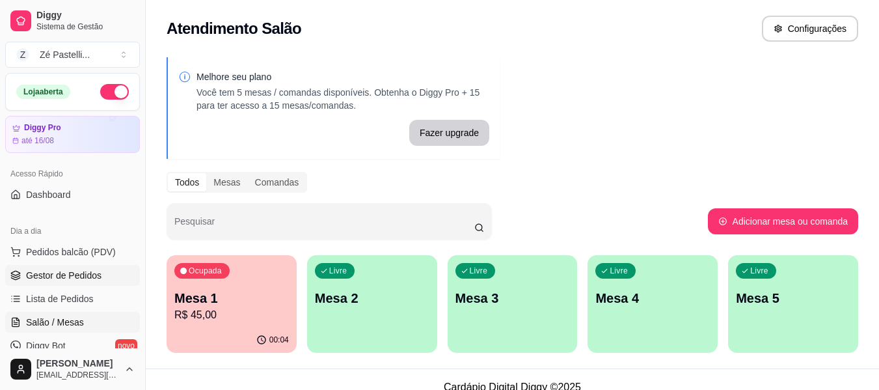
click at [66, 269] on span "Gestor de Pedidos" at bounding box center [63, 275] width 75 height 13
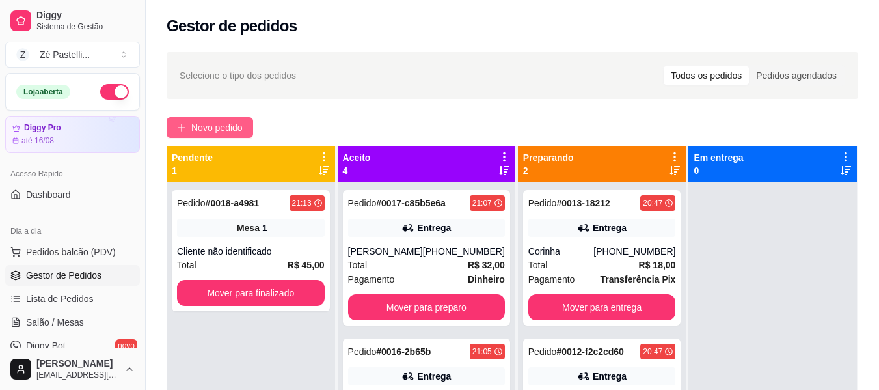
click at [230, 126] on span "Novo pedido" at bounding box center [216, 127] width 51 height 14
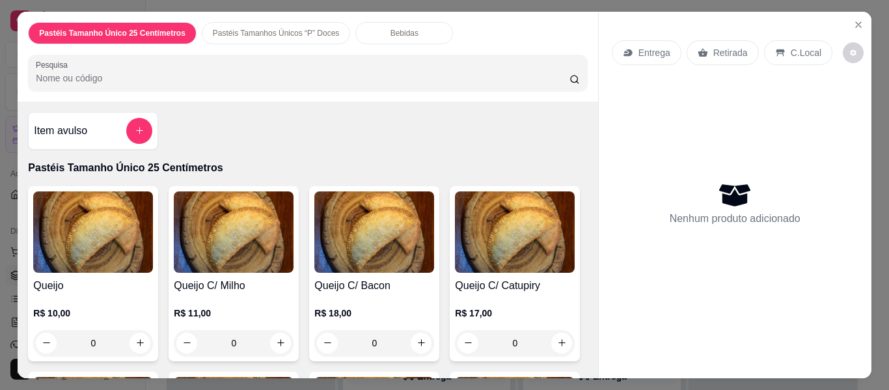
click at [200, 72] on input "Pesquisa" at bounding box center [303, 78] width 534 height 13
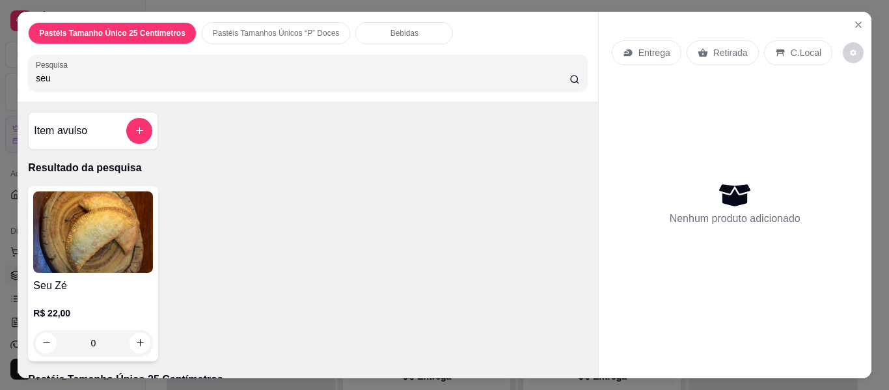
type input "seu"
click at [111, 243] on img at bounding box center [93, 231] width 120 height 81
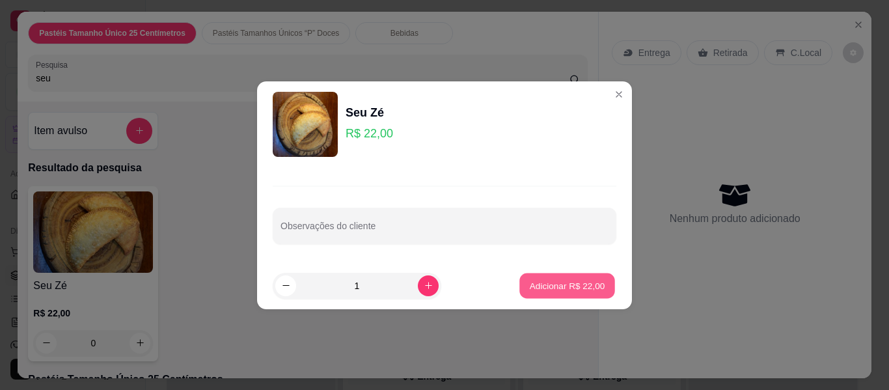
click at [562, 290] on p "Adicionar R$ 22,00" at bounding box center [567, 285] width 75 height 12
type input "1"
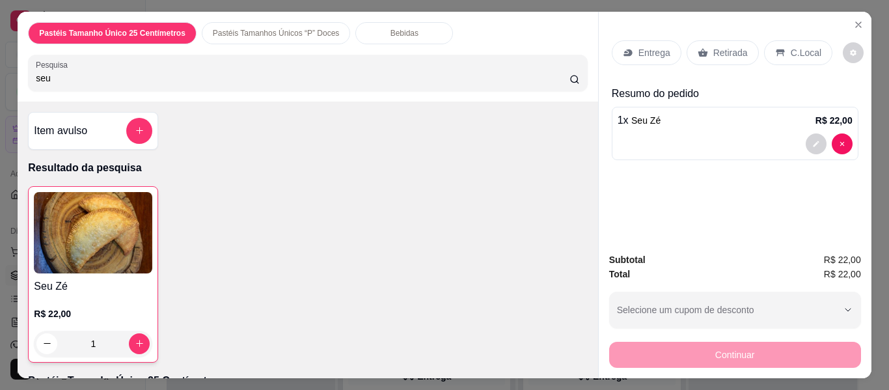
click at [714, 46] on p "Retirada" at bounding box center [730, 52] width 34 height 13
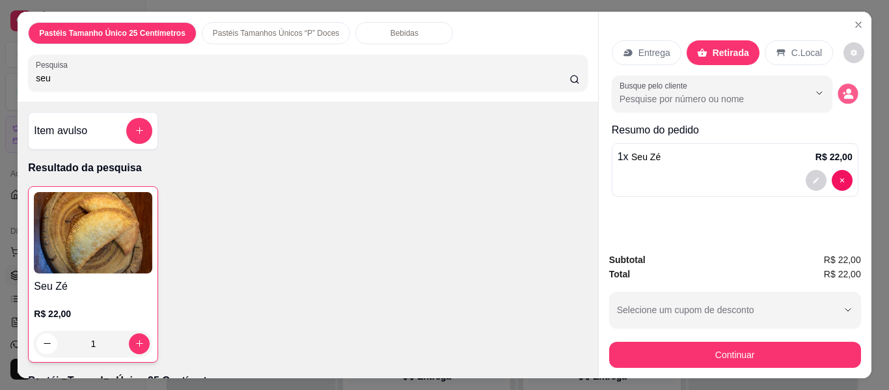
click at [847, 88] on icon "decrease-product-quantity" at bounding box center [847, 93] width 11 height 11
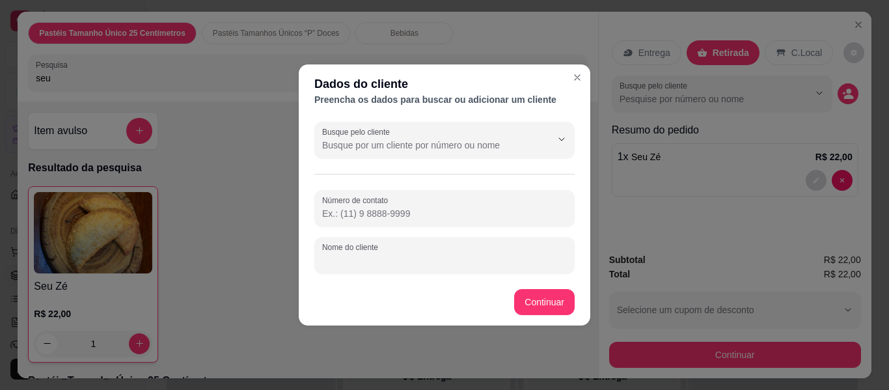
click at [385, 261] on input "Nome do cliente" at bounding box center [444, 260] width 245 height 13
type input "[PERSON_NAME]"
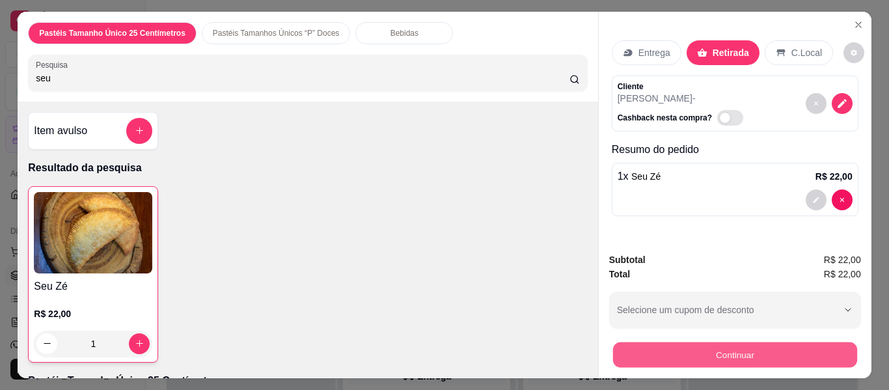
click at [711, 348] on button "Continuar" at bounding box center [734, 354] width 244 height 25
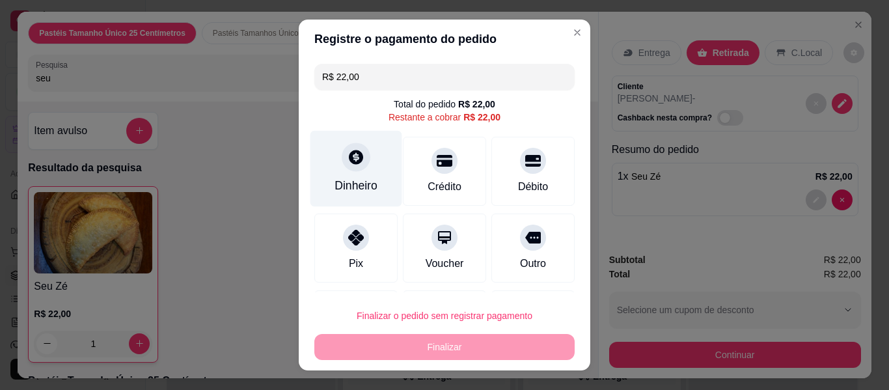
click at [374, 147] on div "Dinheiro" at bounding box center [356, 169] width 92 height 76
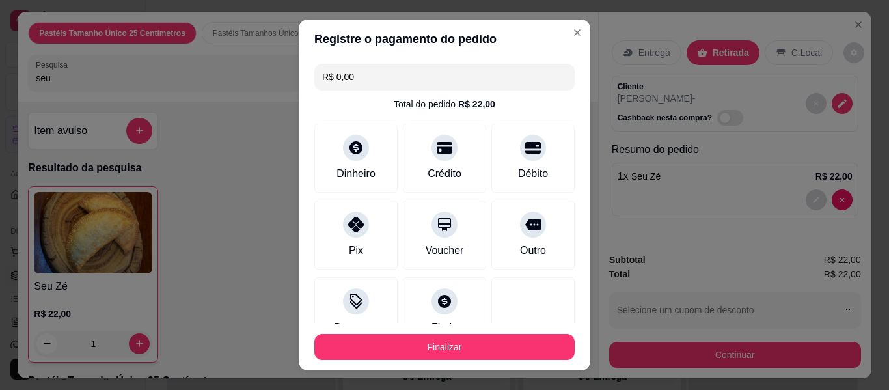
type input "R$ 0,00"
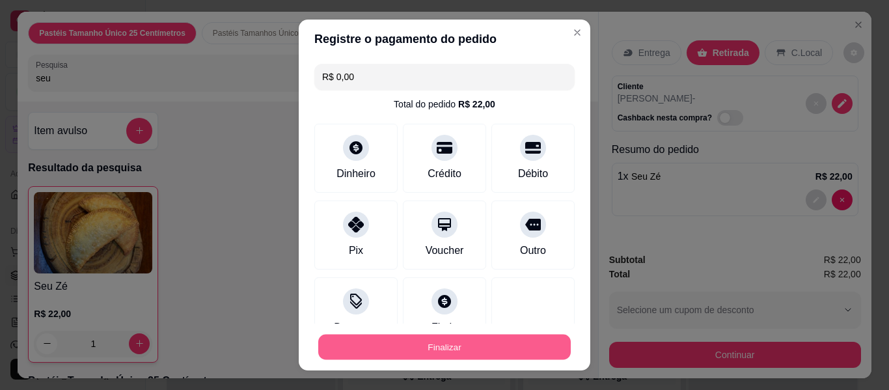
click at [467, 347] on button "Finalizar" at bounding box center [444, 346] width 252 height 25
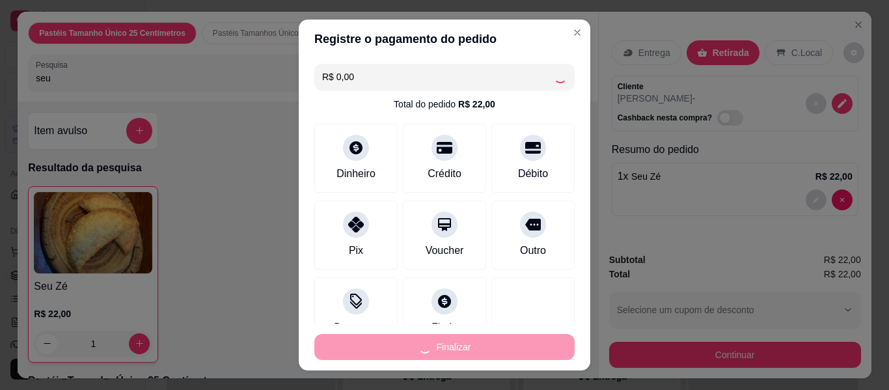
type input "0"
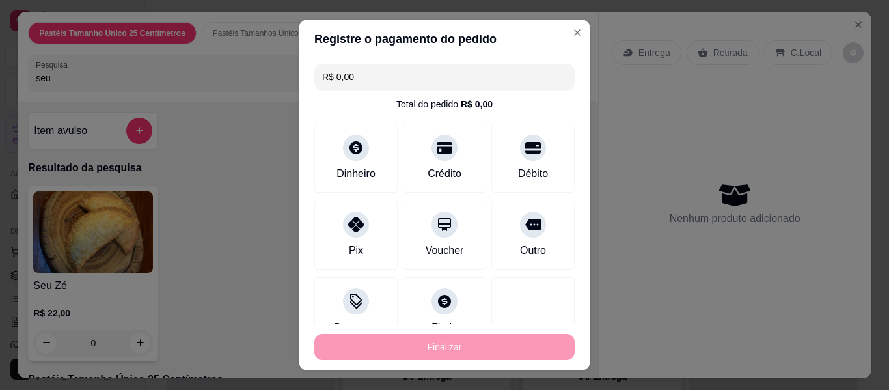
type input "-R$ 22,00"
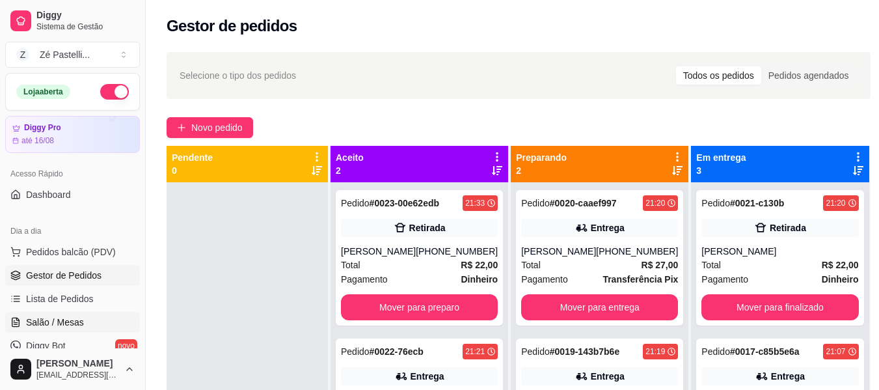
click at [74, 323] on span "Salão / Mesas" at bounding box center [55, 322] width 58 height 13
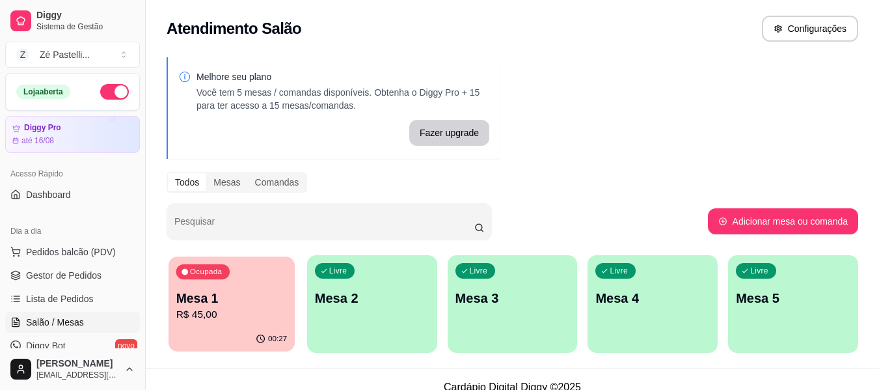
click at [288, 300] on div "Ocupada Mesa 1 R$ 45,00" at bounding box center [232, 291] width 126 height 70
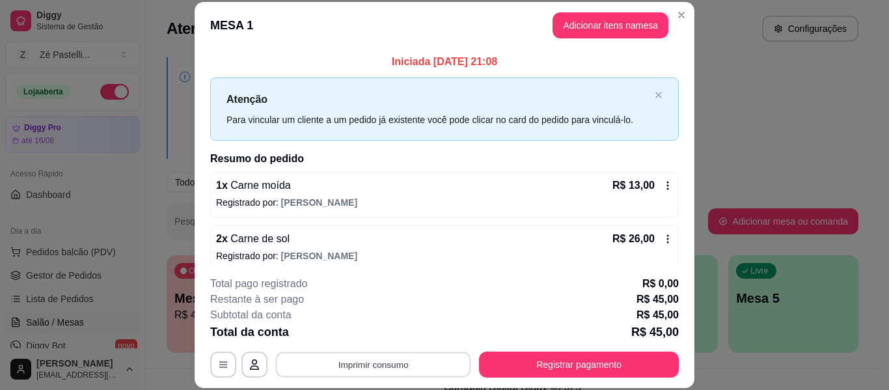
click at [366, 359] on button "Imprimir consumo" at bounding box center [373, 364] width 195 height 25
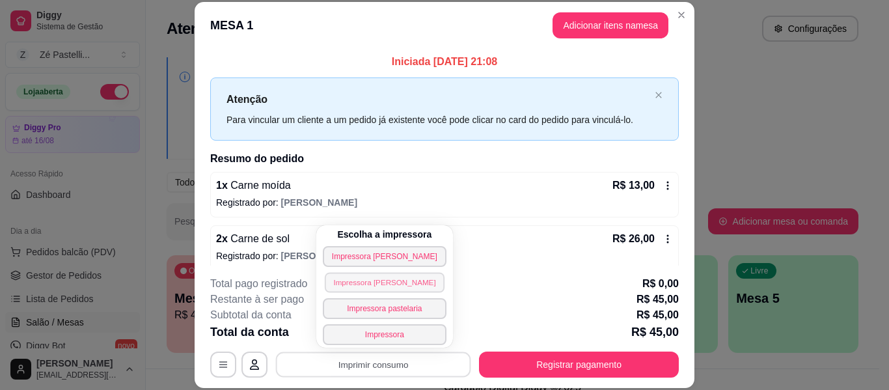
click at [362, 287] on button "Impressora [PERSON_NAME]" at bounding box center [385, 282] width 120 height 20
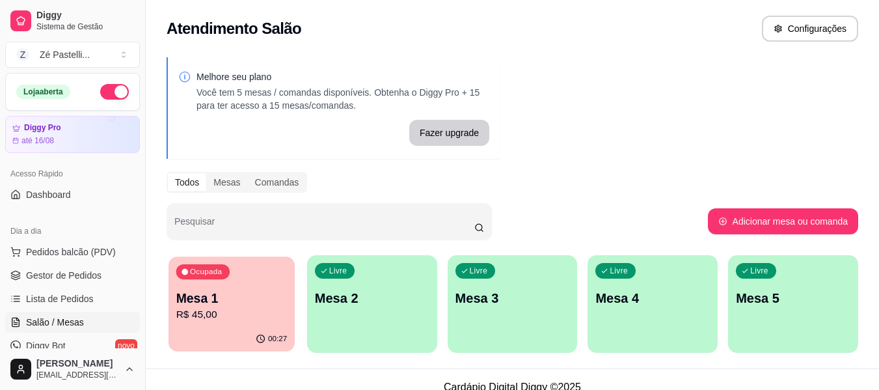
click at [232, 329] on div "00:27" at bounding box center [232, 339] width 126 height 25
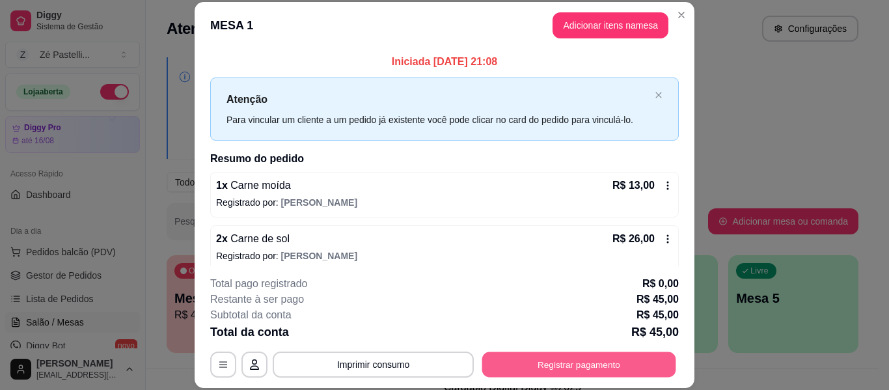
click at [555, 364] on button "Registrar pagamento" at bounding box center [579, 364] width 194 height 25
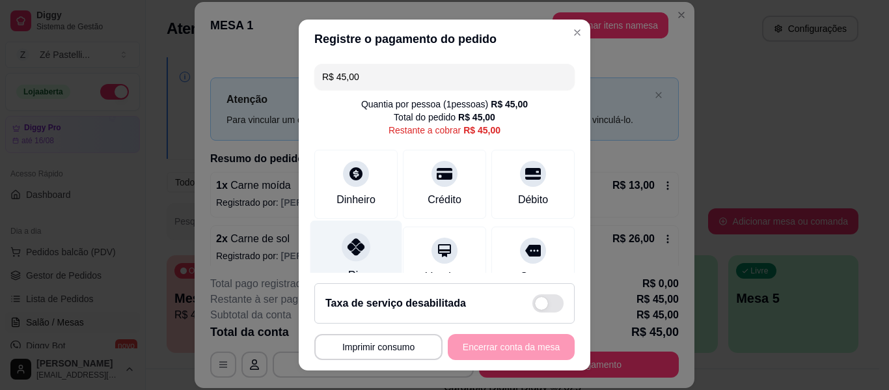
click at [342, 248] on div at bounding box center [356, 246] width 29 height 29
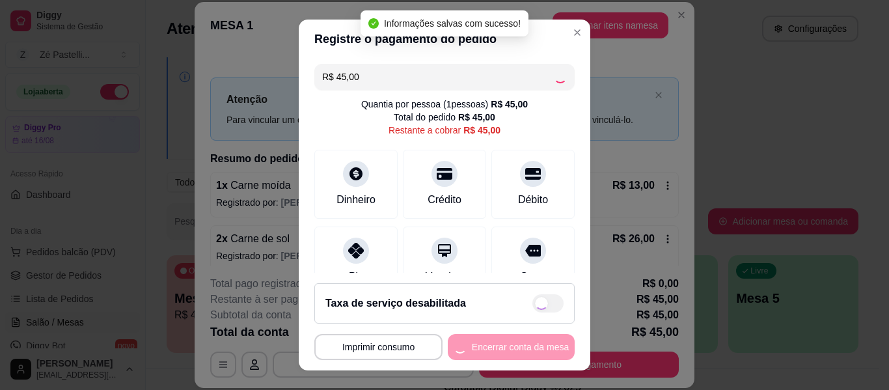
type input "R$ 0,00"
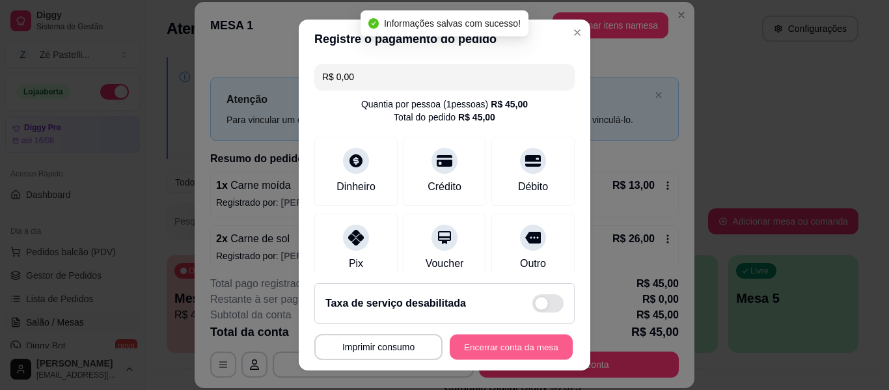
click at [480, 353] on button "Encerrar conta da mesa" at bounding box center [511, 346] width 123 height 25
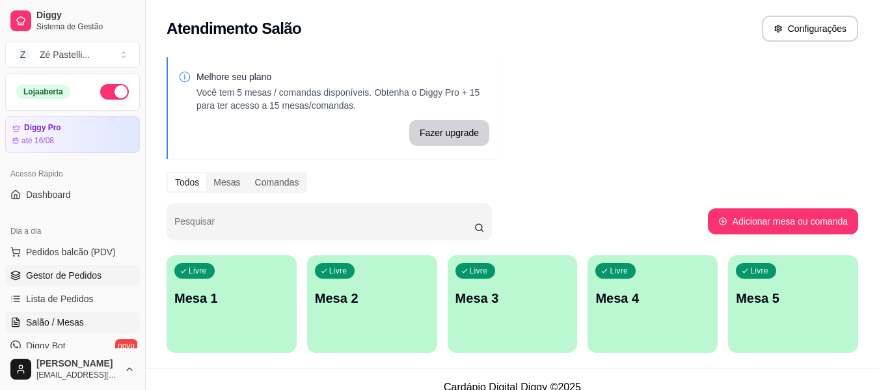
click at [73, 274] on span "Gestor de Pedidos" at bounding box center [63, 275] width 75 height 13
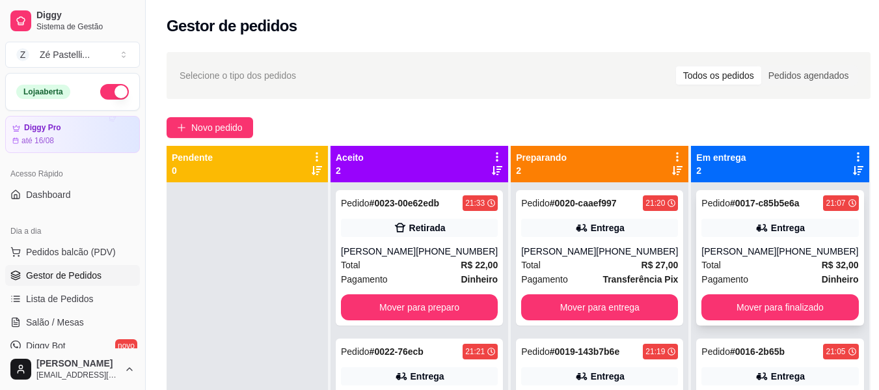
click at [770, 281] on div "Pagamento Dinheiro" at bounding box center [779, 279] width 157 height 14
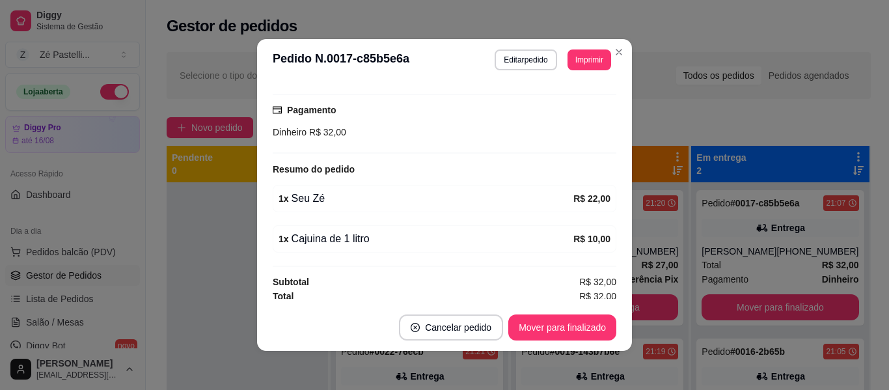
scroll to position [333, 0]
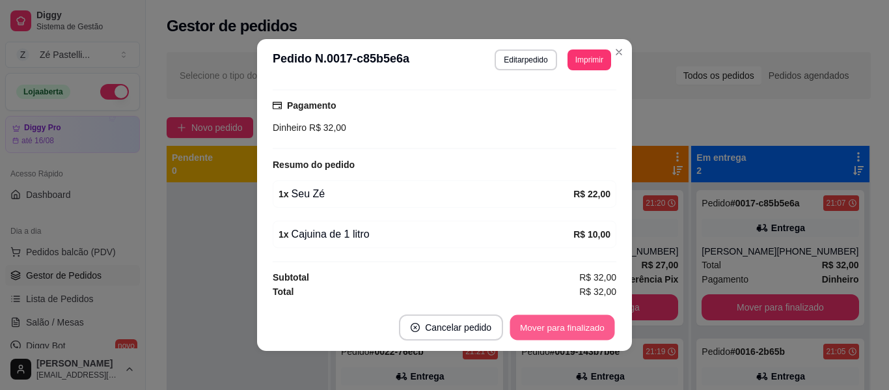
click at [570, 331] on button "Mover para finalizado" at bounding box center [562, 327] width 105 height 25
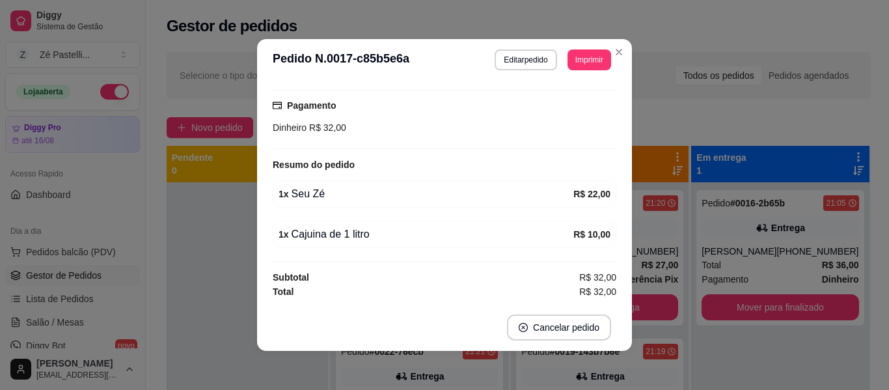
scroll to position [303, 0]
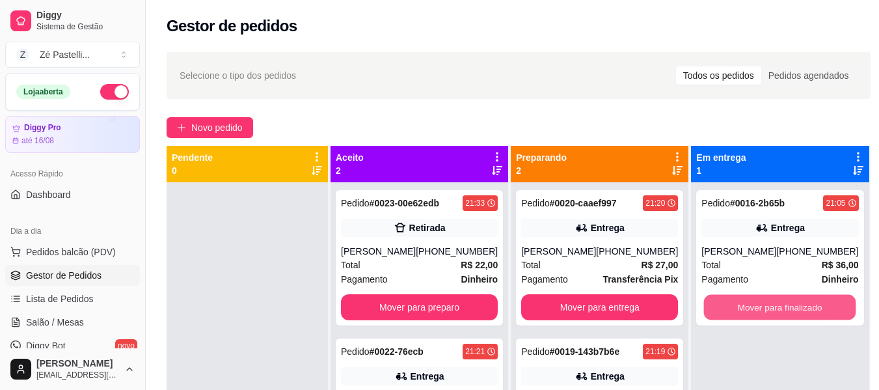
click at [780, 314] on button "Mover para finalizado" at bounding box center [780, 307] width 152 height 25
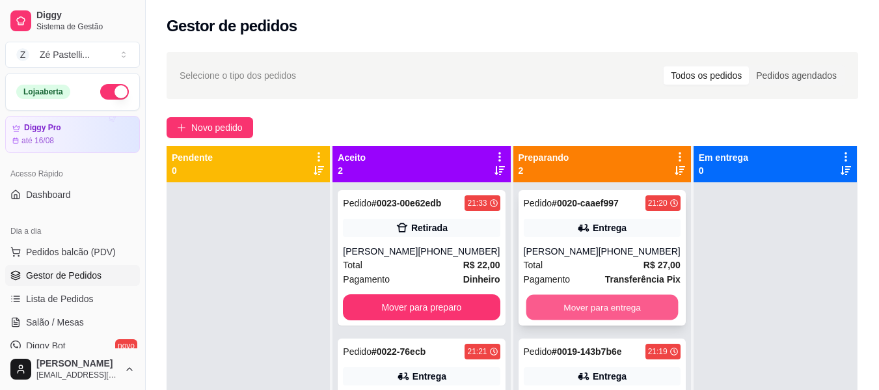
click at [606, 301] on button "Mover para entrega" at bounding box center [602, 307] width 152 height 25
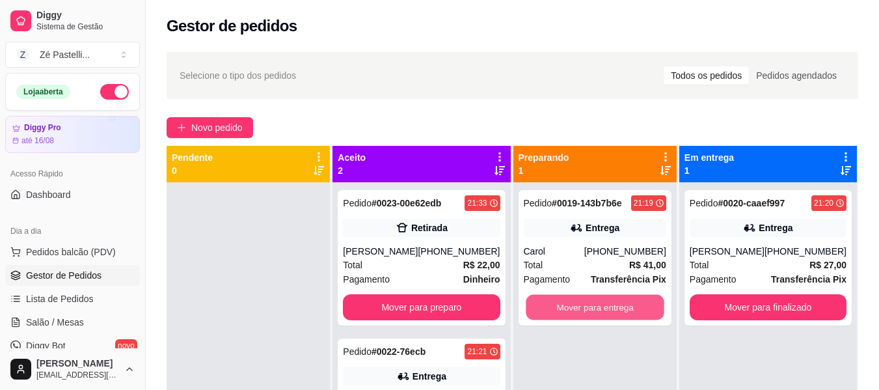
click at [606, 301] on button "Mover para entrega" at bounding box center [595, 307] width 139 height 25
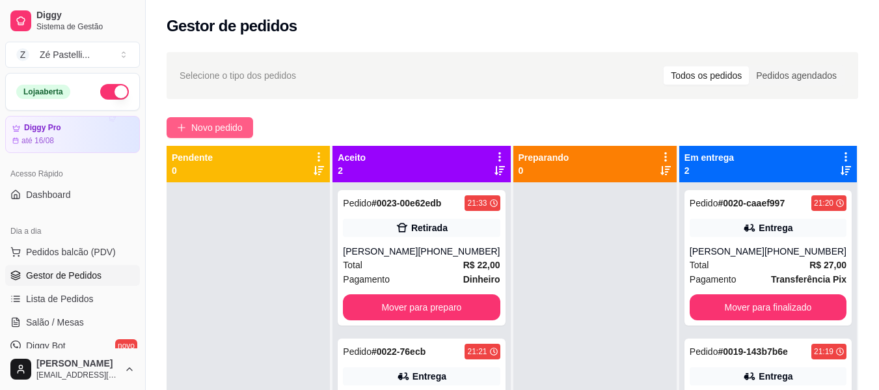
click at [208, 128] on span "Novo pedido" at bounding box center [216, 127] width 51 height 14
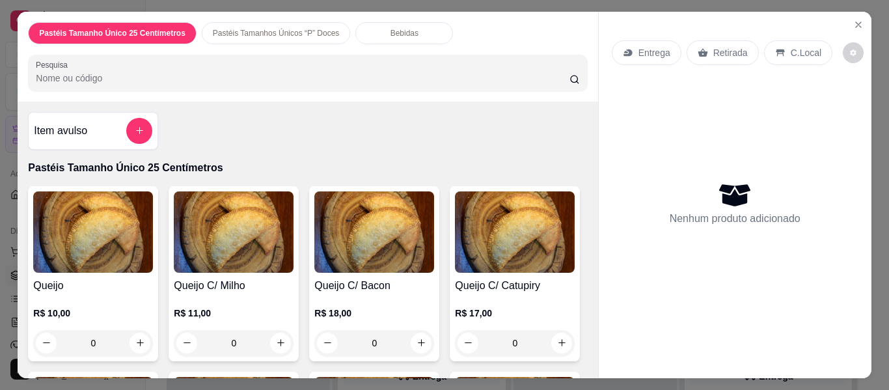
click at [159, 73] on input "Pesquisa" at bounding box center [303, 78] width 534 height 13
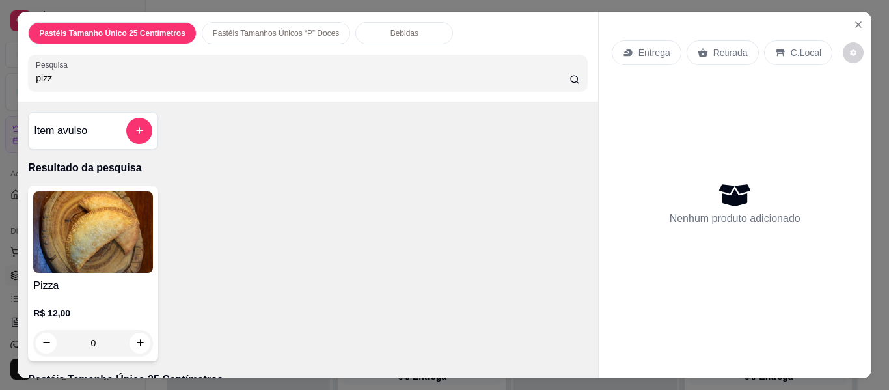
type input "pizz"
click at [117, 278] on h4 "Pizza" at bounding box center [93, 286] width 120 height 16
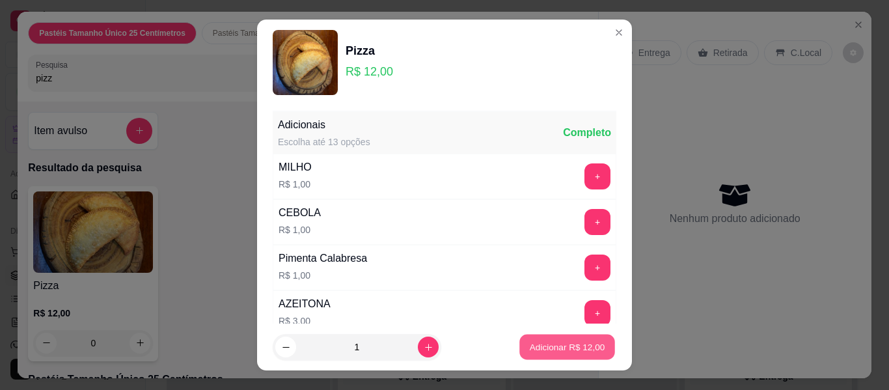
click at [561, 341] on p "Adicionar R$ 12,00" at bounding box center [567, 346] width 75 height 12
type input "1"
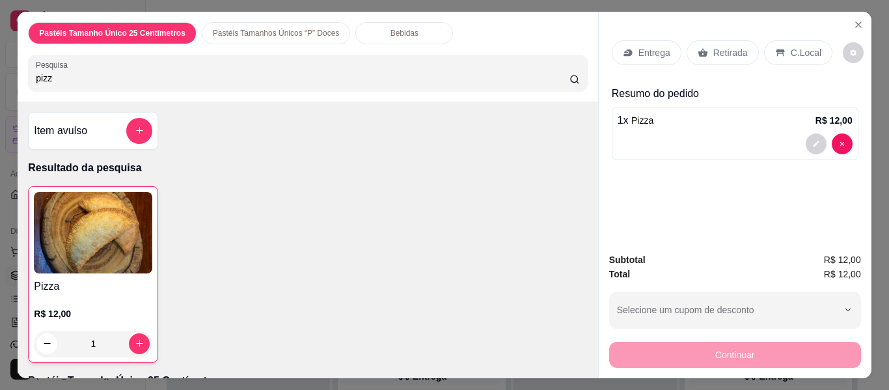
click at [616, 52] on div "Entrega" at bounding box center [647, 52] width 70 height 25
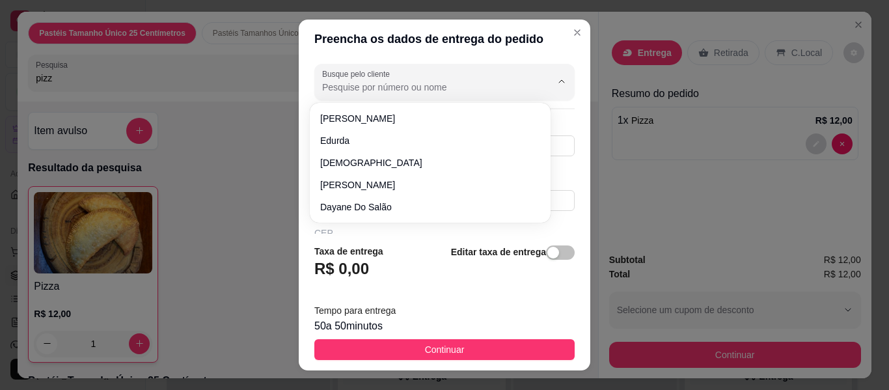
click at [426, 84] on input "Busque pelo cliente" at bounding box center [426, 87] width 208 height 13
type input "jo"
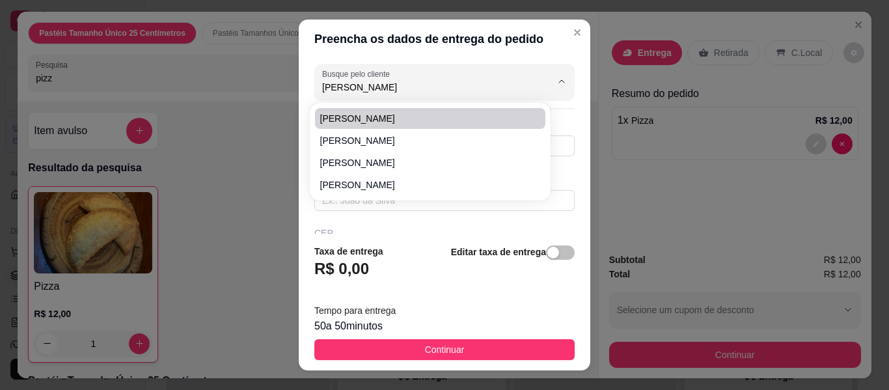
click at [422, 111] on li "[PERSON_NAME]" at bounding box center [430, 118] width 230 height 21
type input "[PERSON_NAME]"
type input "88999885648"
type input "[PERSON_NAME]"
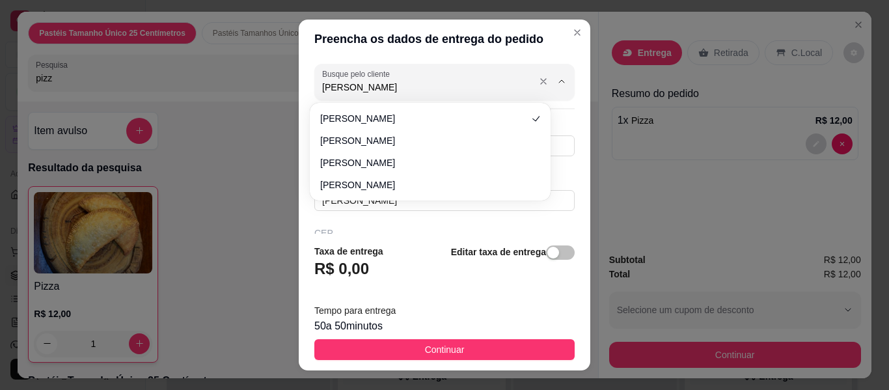
click at [411, 90] on input "[PERSON_NAME]" at bounding box center [426, 87] width 208 height 13
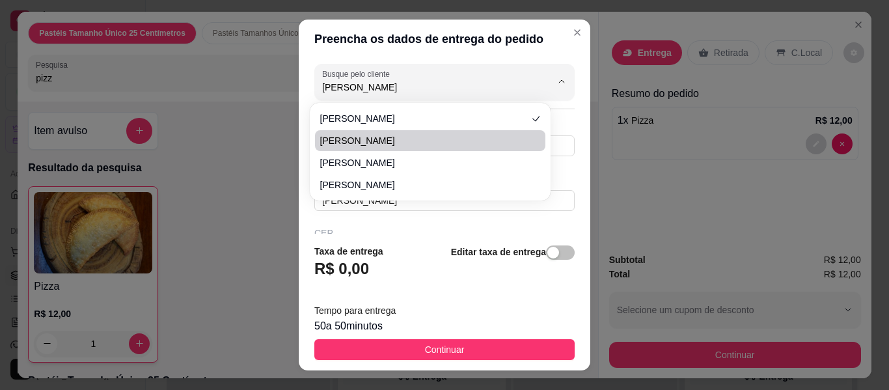
click at [415, 144] on span "[PERSON_NAME]" at bounding box center [423, 140] width 207 height 13
type input "[PERSON_NAME]"
type input "8898156115"
type input "[PERSON_NAME]"
type input "63200000"
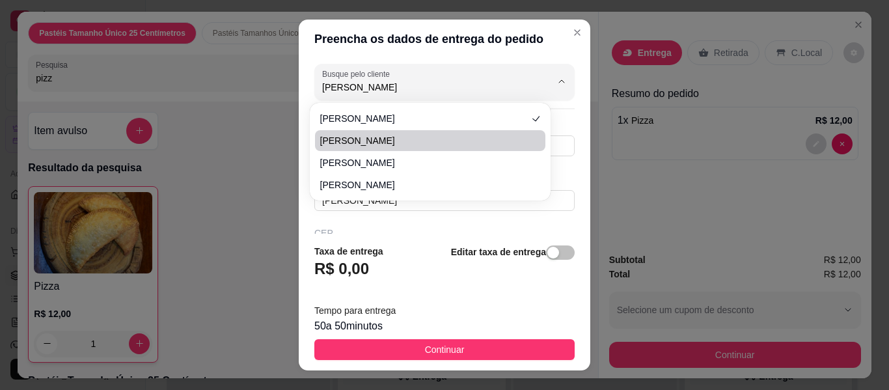
type input "[GEOGRAPHIC_DATA] casa da esquina com a av [PERSON_NAME]"
type input "438"
type input "Centro"
type input "Missão Velha"
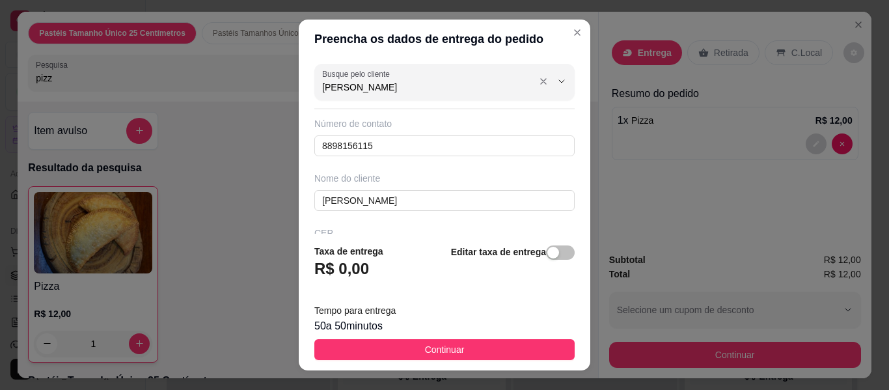
click at [426, 83] on input "[PERSON_NAME]" at bounding box center [426, 87] width 208 height 13
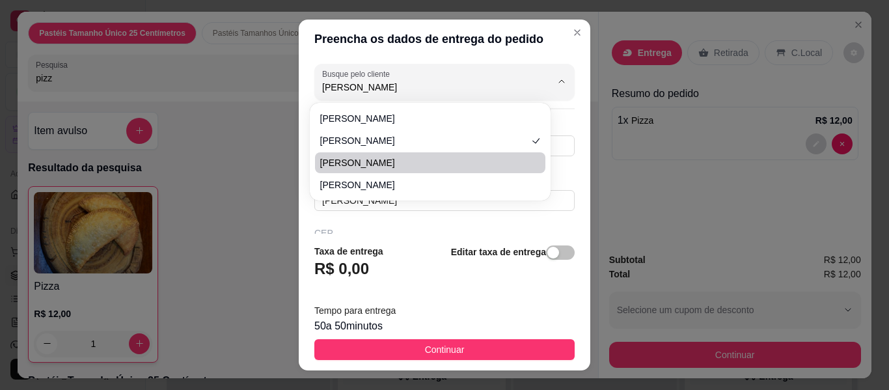
click at [422, 165] on span "[PERSON_NAME]" at bounding box center [423, 162] width 207 height 13
type input "8899885648"
type input "Rua Padre [PERSON_NAME]"
type input "160"
type input "Proximo aos correios , casa de esquina"
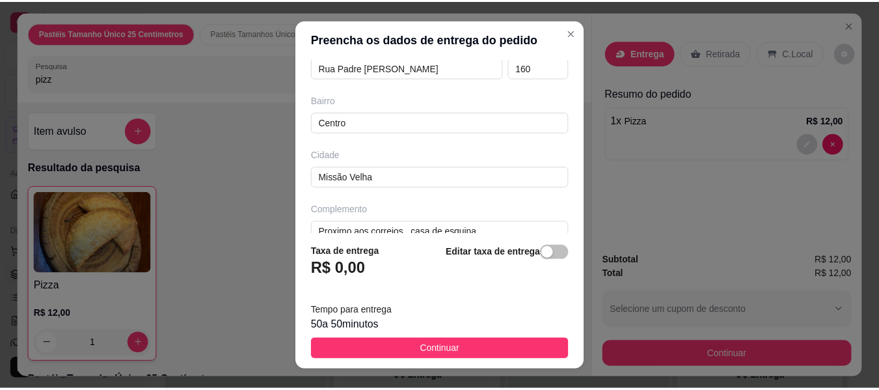
scroll to position [264, 0]
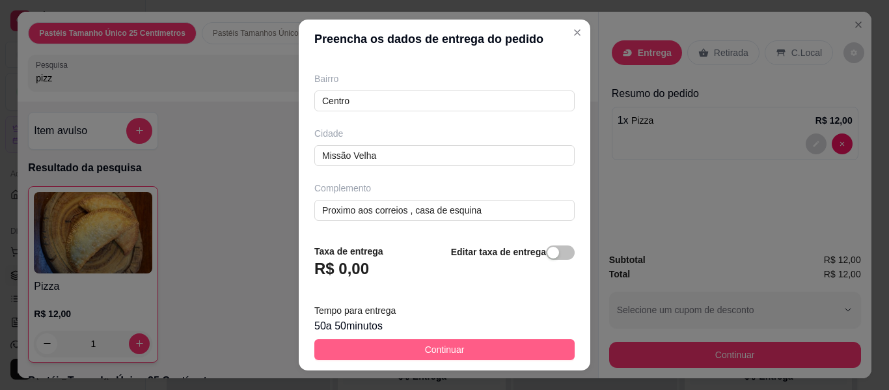
click at [439, 352] on span "Continuar" at bounding box center [445, 349] width 40 height 14
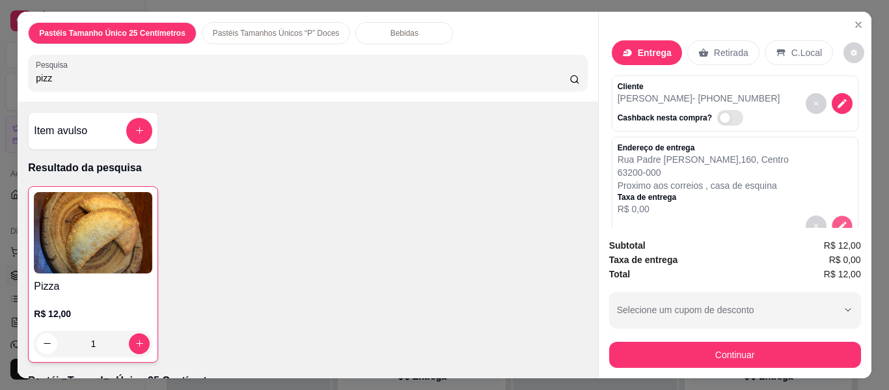
click at [832, 215] on button "decrease-product-quantity" at bounding box center [842, 225] width 20 height 20
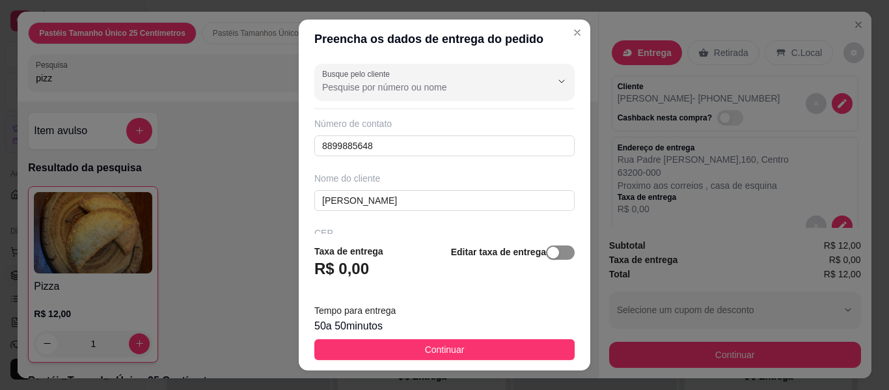
click at [551, 254] on span "button" at bounding box center [560, 252] width 29 height 14
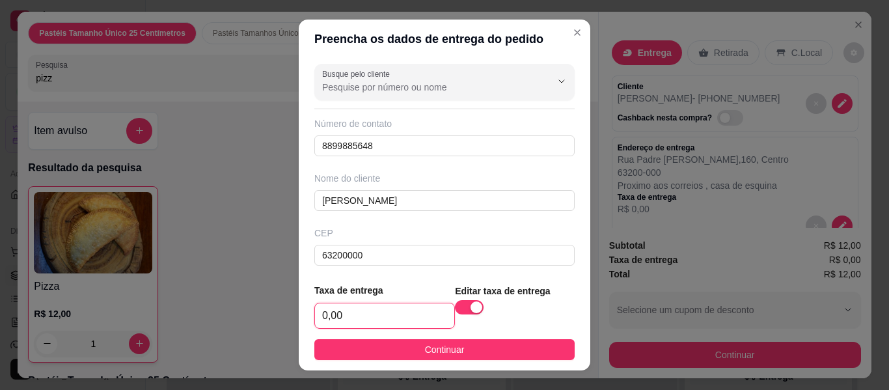
click at [371, 319] on input "0,00" at bounding box center [384, 315] width 139 height 25
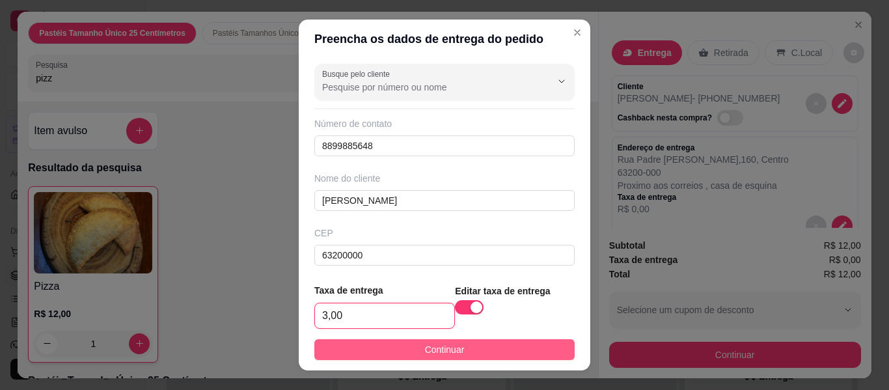
type input "3,00"
click at [402, 346] on button "Continuar" at bounding box center [444, 349] width 260 height 21
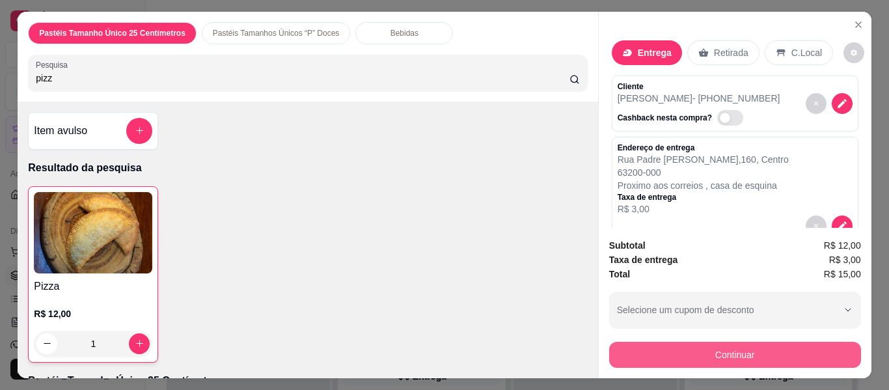
click at [658, 354] on button "Continuar" at bounding box center [735, 355] width 252 height 26
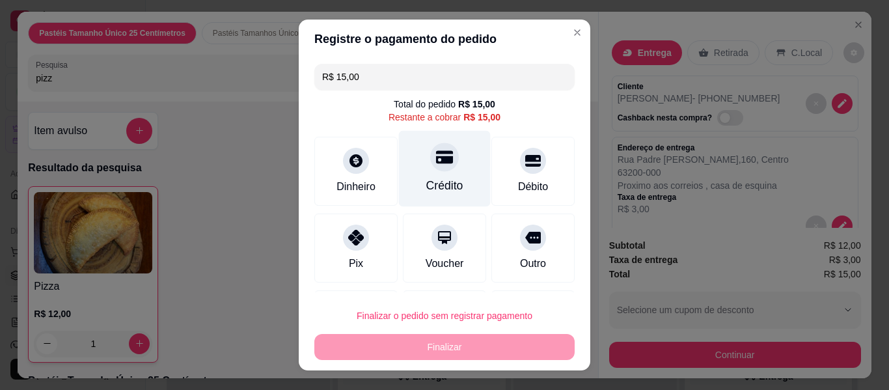
click at [426, 180] on div "Crédito" at bounding box center [444, 185] width 37 height 17
type input "R$ 0,00"
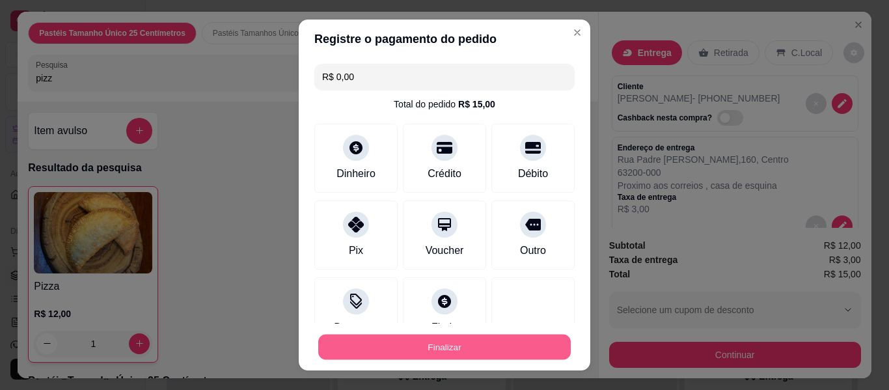
click at [465, 353] on button "Finalizar" at bounding box center [444, 346] width 252 height 25
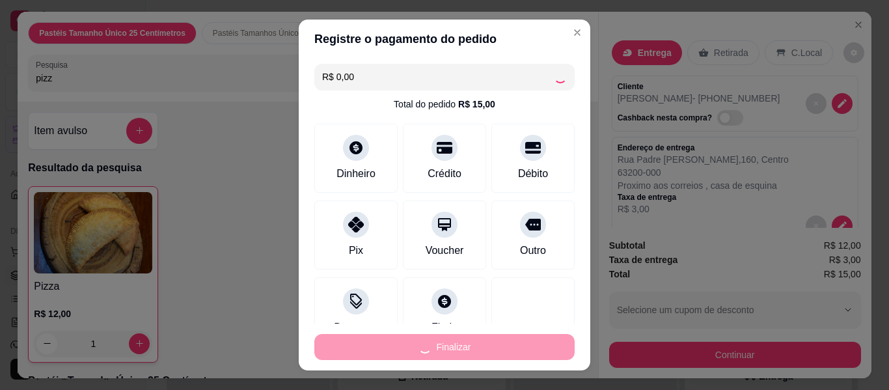
type input "0"
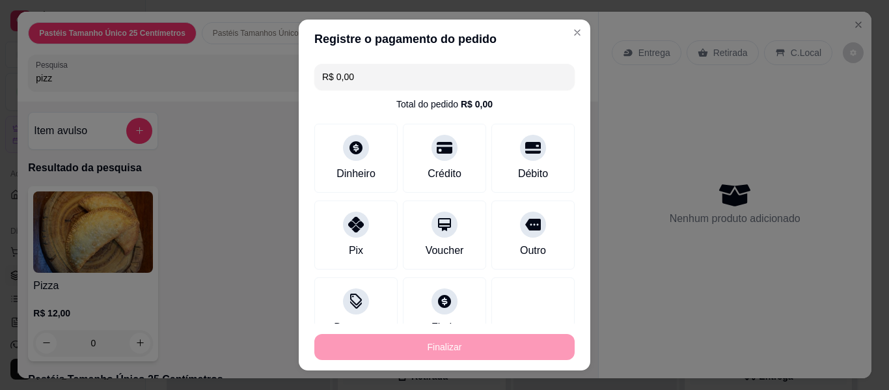
type input "-R$ 15,00"
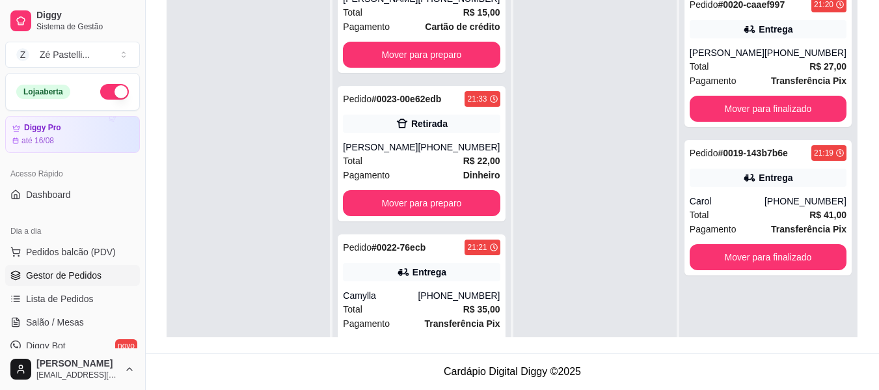
scroll to position [81, 0]
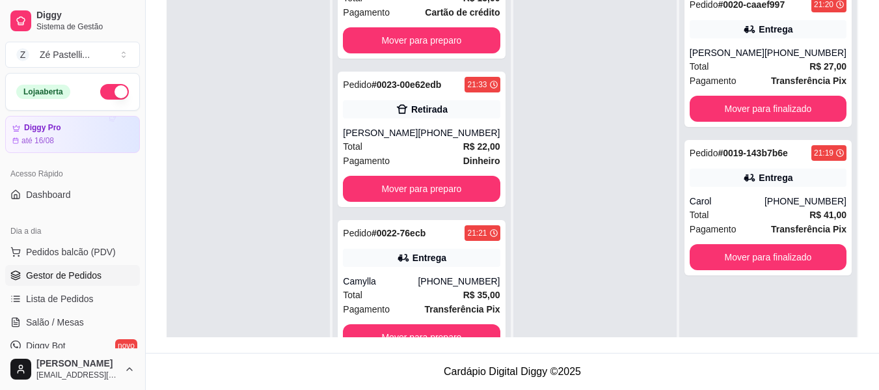
click at [505, 331] on div "Pedido # 0024-0ab60 21:52 Entrega [PERSON_NAME] [PHONE_NUMBER] Total R$ 15,00 P…" at bounding box center [422, 179] width 178 height 390
click at [464, 329] on button "Mover para preparo" at bounding box center [421, 337] width 157 height 26
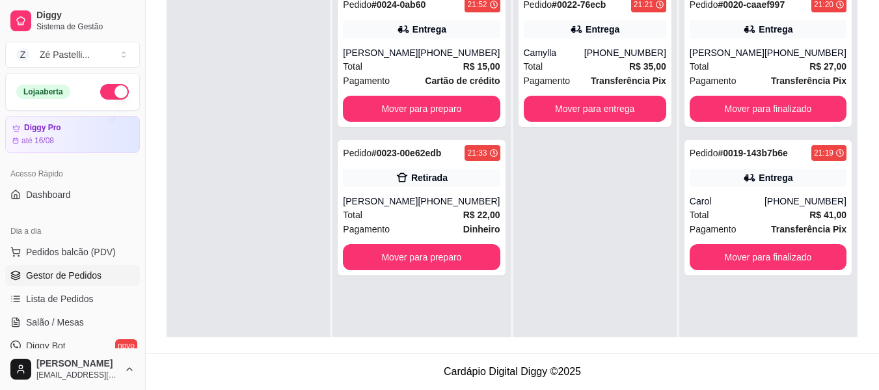
scroll to position [0, 0]
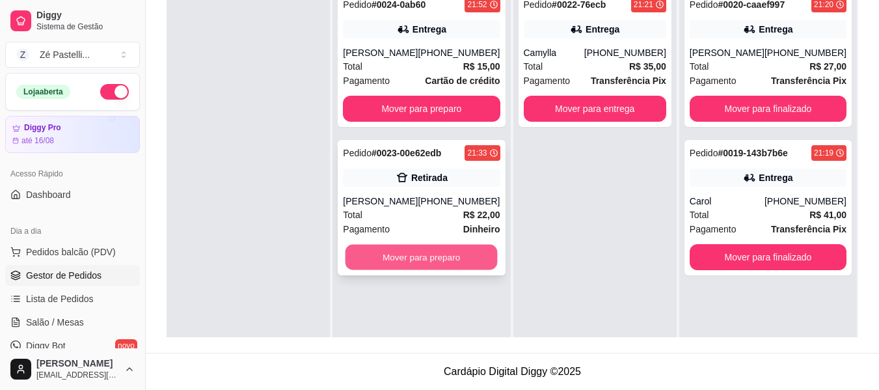
click at [455, 257] on button "Mover para preparo" at bounding box center [422, 257] width 152 height 25
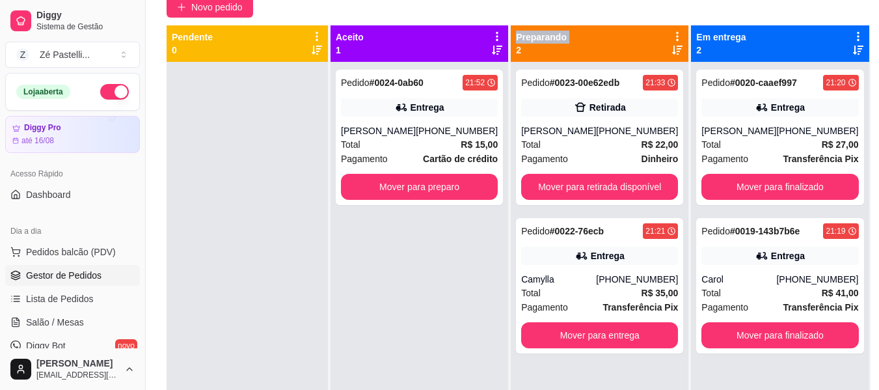
scroll to position [94, 0]
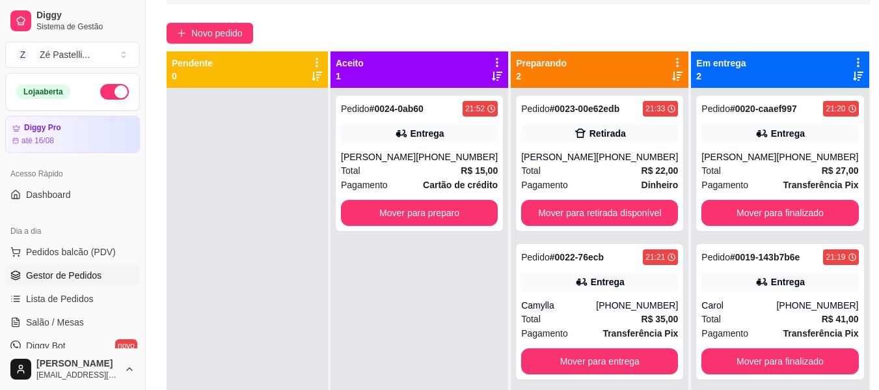
click at [411, 26] on div "Novo pedido" at bounding box center [519, 33] width 704 height 21
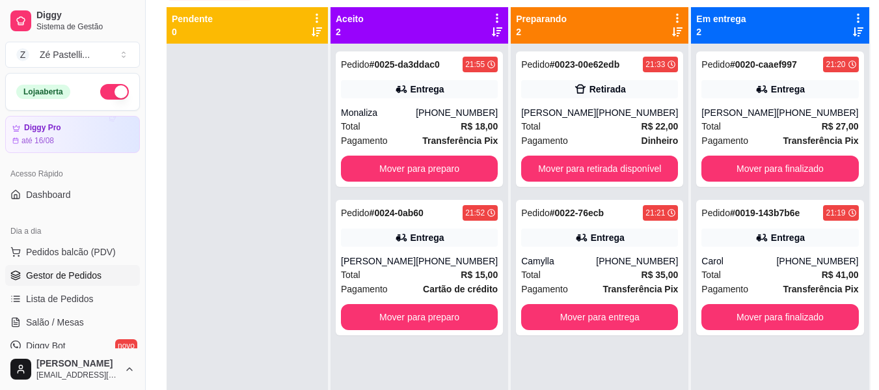
scroll to position [148, 0]
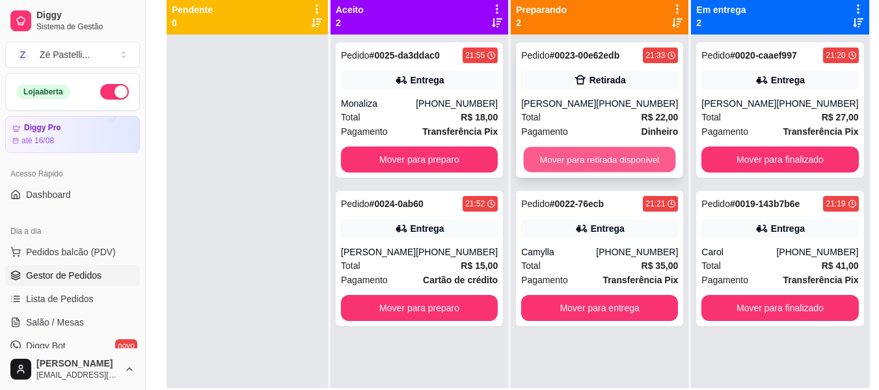
click at [590, 159] on button "Mover para retirada disponível" at bounding box center [600, 159] width 152 height 25
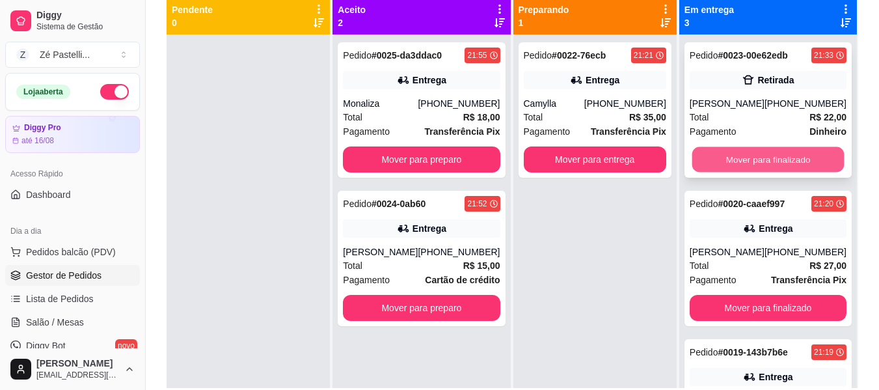
click at [758, 169] on button "Mover para finalizado" at bounding box center [768, 159] width 152 height 25
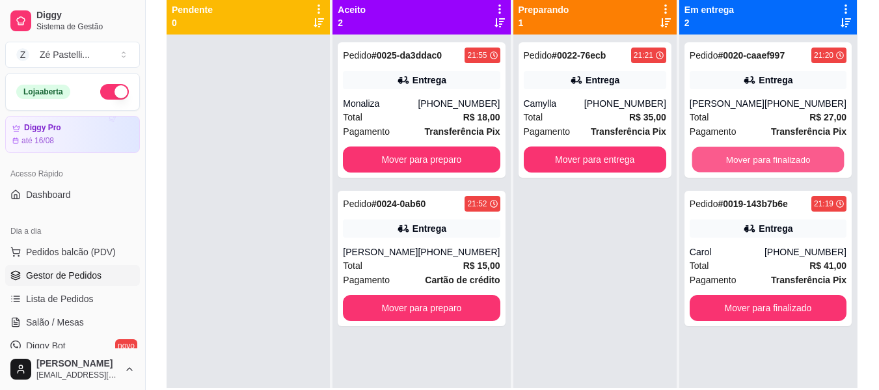
click at [758, 169] on button "Mover para finalizado" at bounding box center [768, 159] width 152 height 25
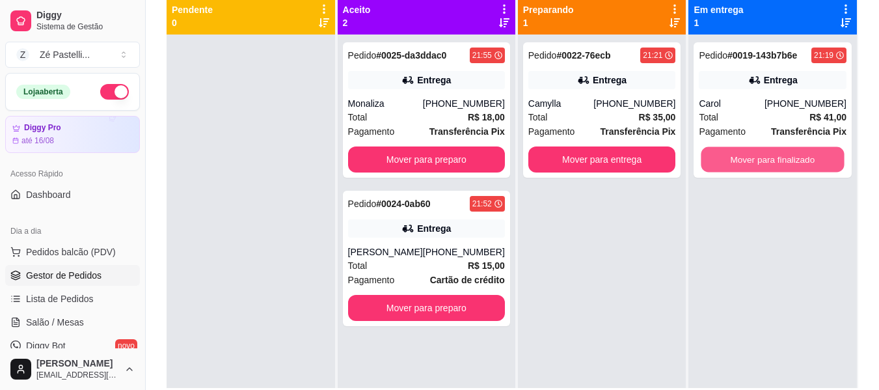
click at [758, 169] on button "Mover para finalizado" at bounding box center [772, 159] width 143 height 25
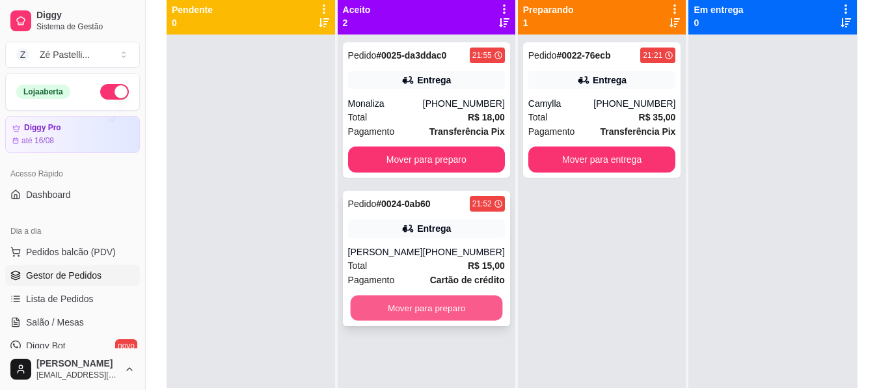
click at [450, 308] on button "Mover para preparo" at bounding box center [426, 307] width 152 height 25
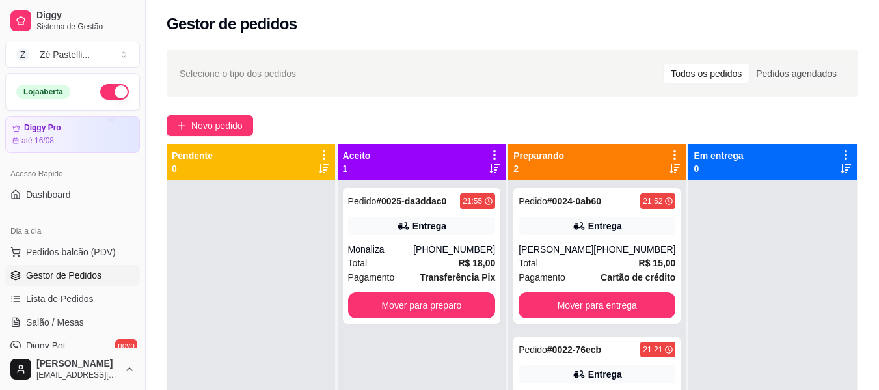
scroll to position [0, 0]
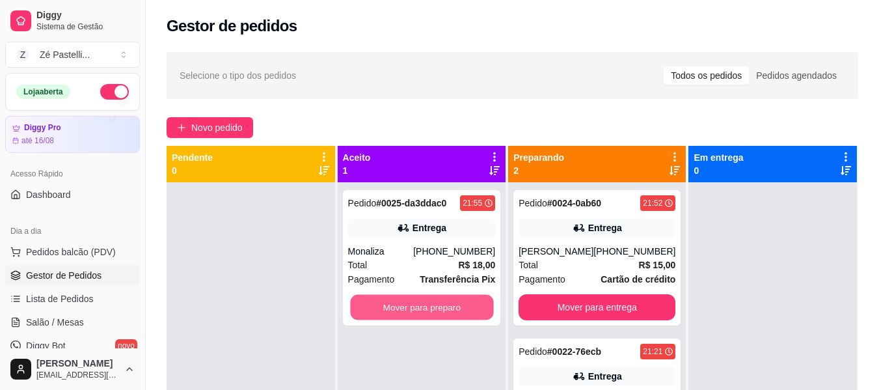
click at [450, 308] on button "Mover para preparo" at bounding box center [421, 307] width 143 height 25
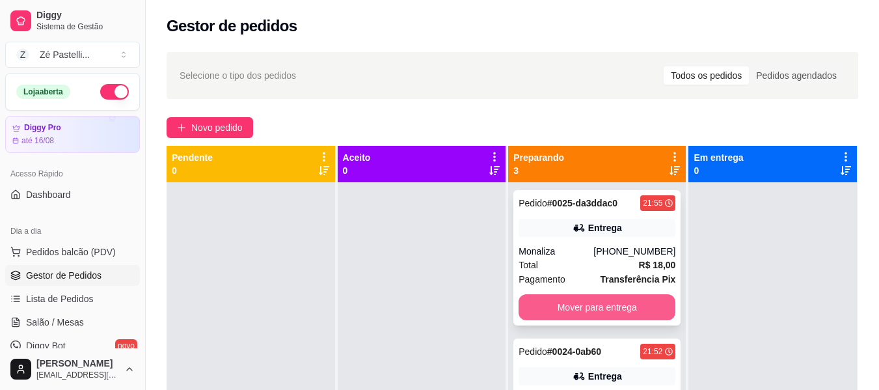
click at [619, 307] on button "Mover para entrega" at bounding box center [597, 307] width 157 height 26
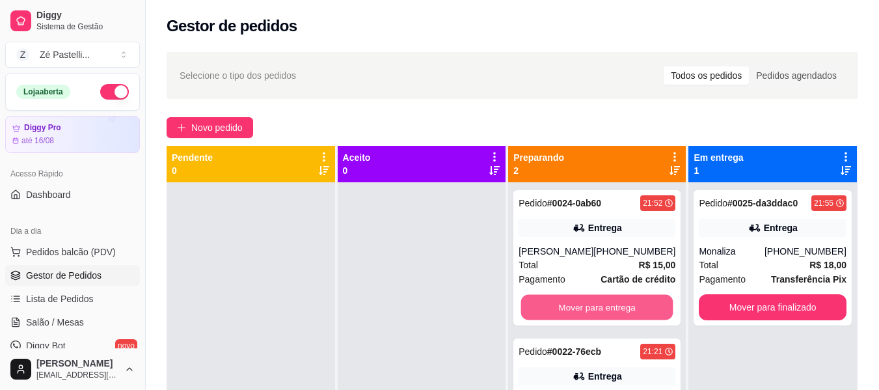
click at [619, 307] on button "Mover para entrega" at bounding box center [597, 307] width 152 height 25
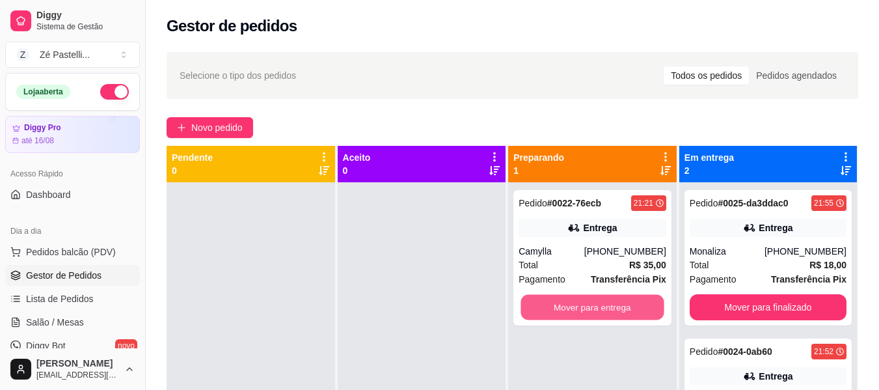
click at [619, 307] on button "Mover para entrega" at bounding box center [592, 307] width 143 height 25
